Goal: Entertainment & Leisure: Consume media (video, audio)

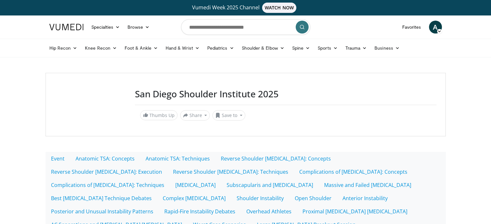
scroll to position [331, 0]
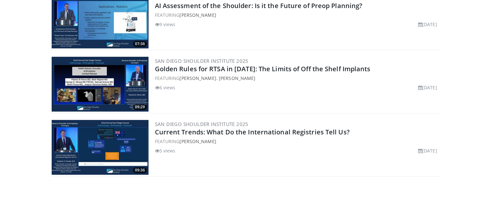
click at [121, 159] on img at bounding box center [100, 147] width 97 height 55
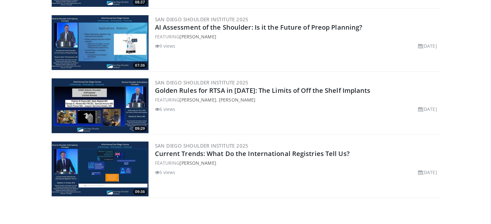
scroll to position [298, 0]
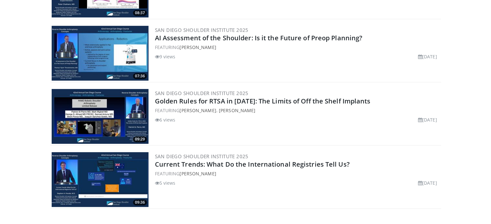
click at [128, 130] on img at bounding box center [100, 116] width 97 height 55
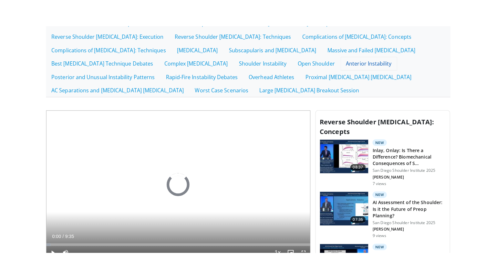
scroll to position [226, 0]
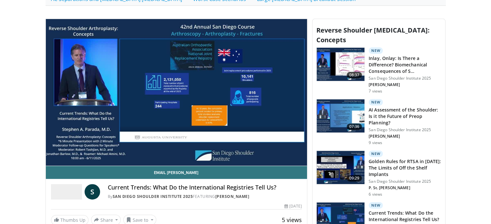
click at [300, 157] on div "10 seconds Tap to unmute" at bounding box center [177, 92] width 262 height 147
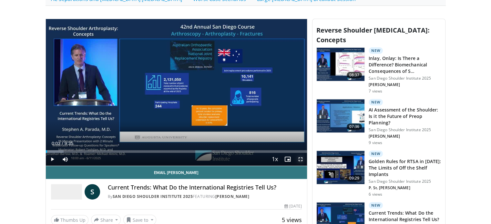
drag, startPoint x: 300, startPoint y: 157, endPoint x: 300, endPoint y: 196, distance: 39.1
click at [300, 157] on span "Video Player" at bounding box center [300, 159] width 13 height 13
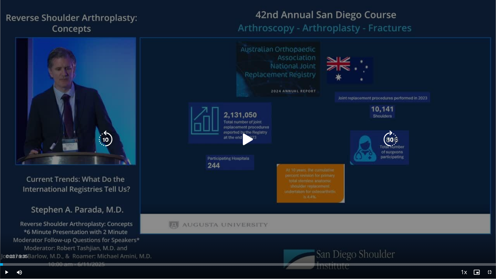
click at [144, 136] on div "Video Player" at bounding box center [248, 139] width 298 height 13
click at [239, 137] on icon "Video Player" at bounding box center [248, 139] width 18 height 18
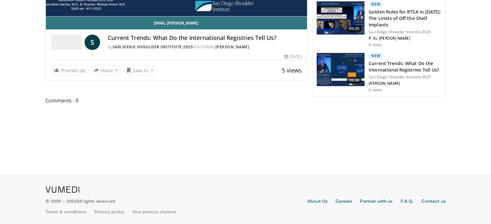
scroll to position [226, 0]
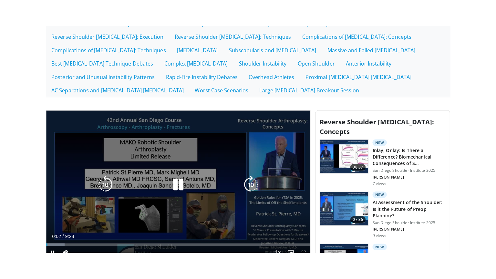
scroll to position [226, 0]
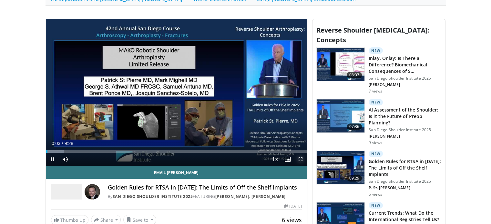
click at [298, 159] on span "Video Player" at bounding box center [300, 159] width 13 height 13
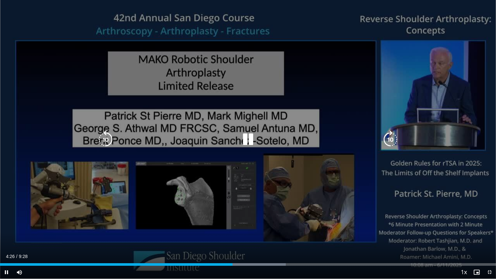
click at [242, 139] on icon "Video Player" at bounding box center [248, 139] width 18 height 18
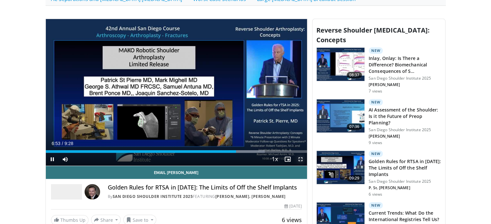
click at [301, 157] on span "Video Player" at bounding box center [300, 159] width 13 height 13
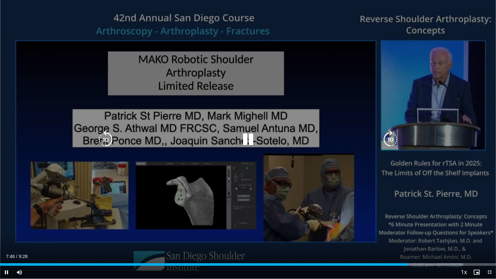
click at [274, 199] on div "10 seconds Tap to unmute" at bounding box center [248, 139] width 496 height 279
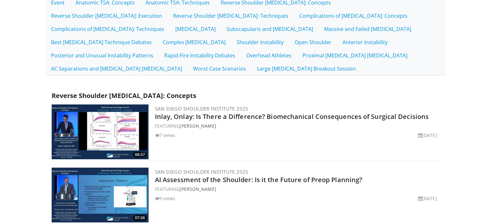
scroll to position [137, 0]
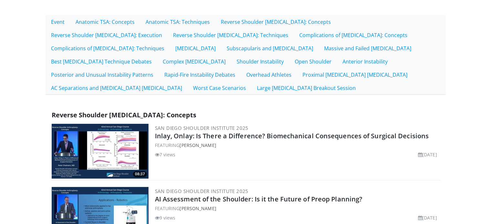
click at [104, 153] on img at bounding box center [100, 151] width 97 height 55
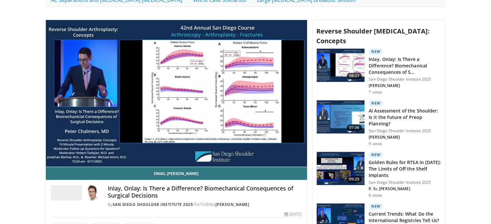
scroll to position [226, 0]
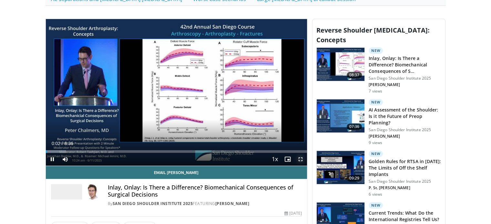
click at [297, 159] on span "Video Player" at bounding box center [300, 159] width 13 height 13
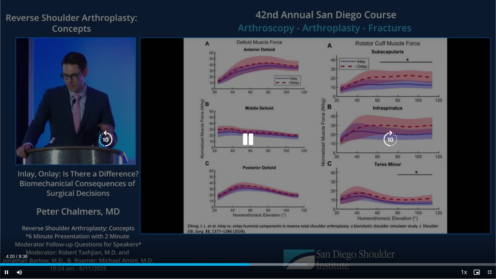
click at [248, 134] on icon "Video Player" at bounding box center [248, 139] width 18 height 18
